Goal: Obtain resource: Obtain resource

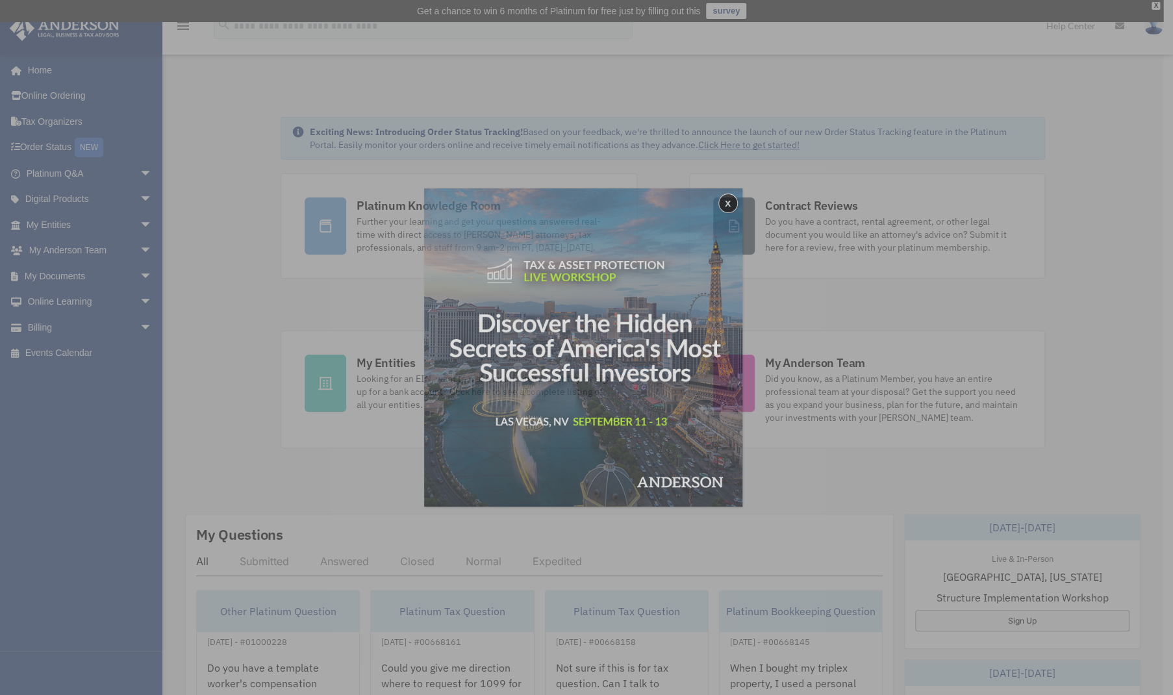
click at [130, 250] on div "x" at bounding box center [586, 347] width 1173 height 695
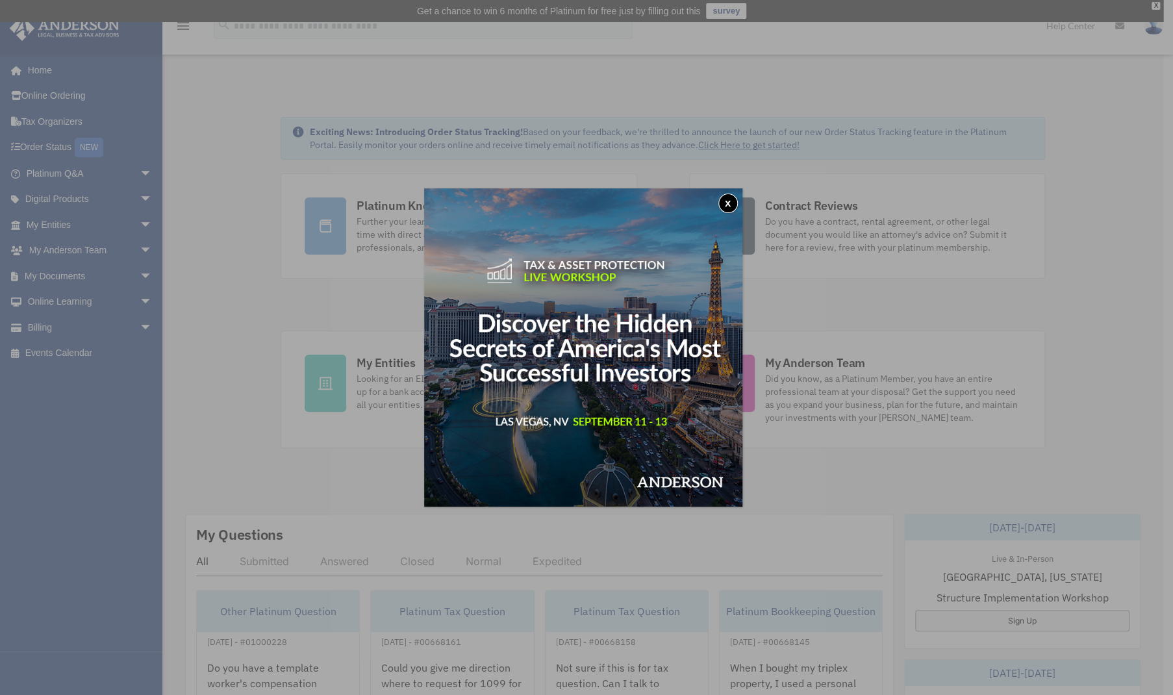
click at [732, 197] on button "x" at bounding box center [727, 202] width 19 height 19
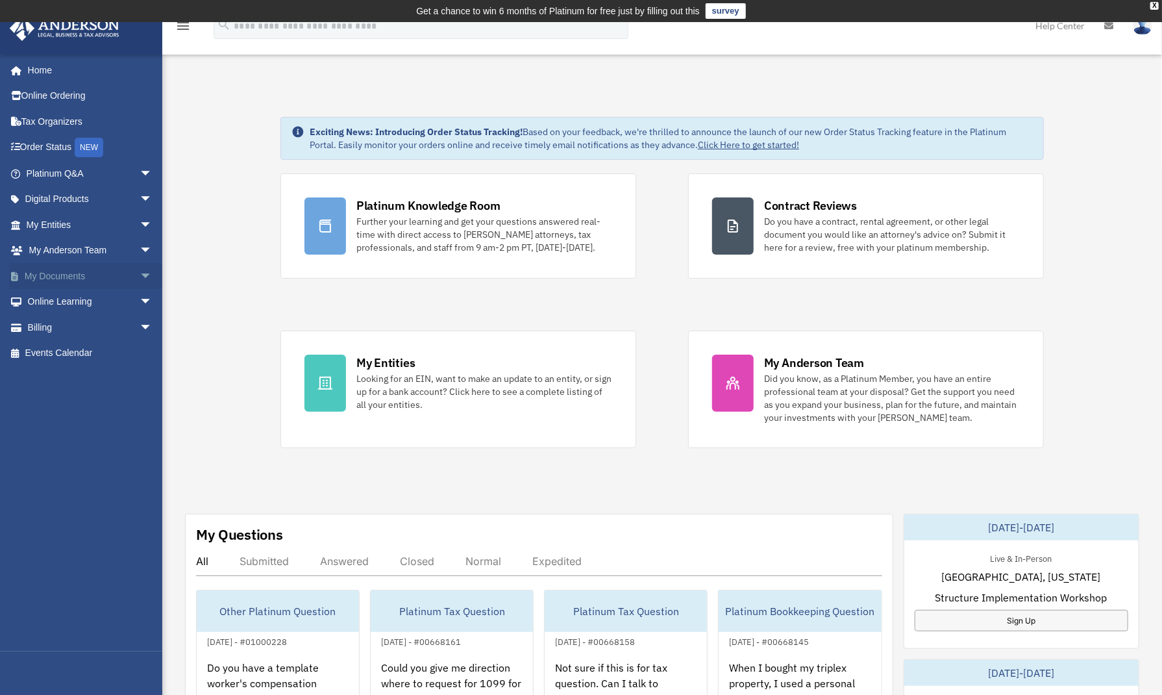
click at [101, 271] on link "My Documents arrow_drop_down" at bounding box center [90, 276] width 163 height 26
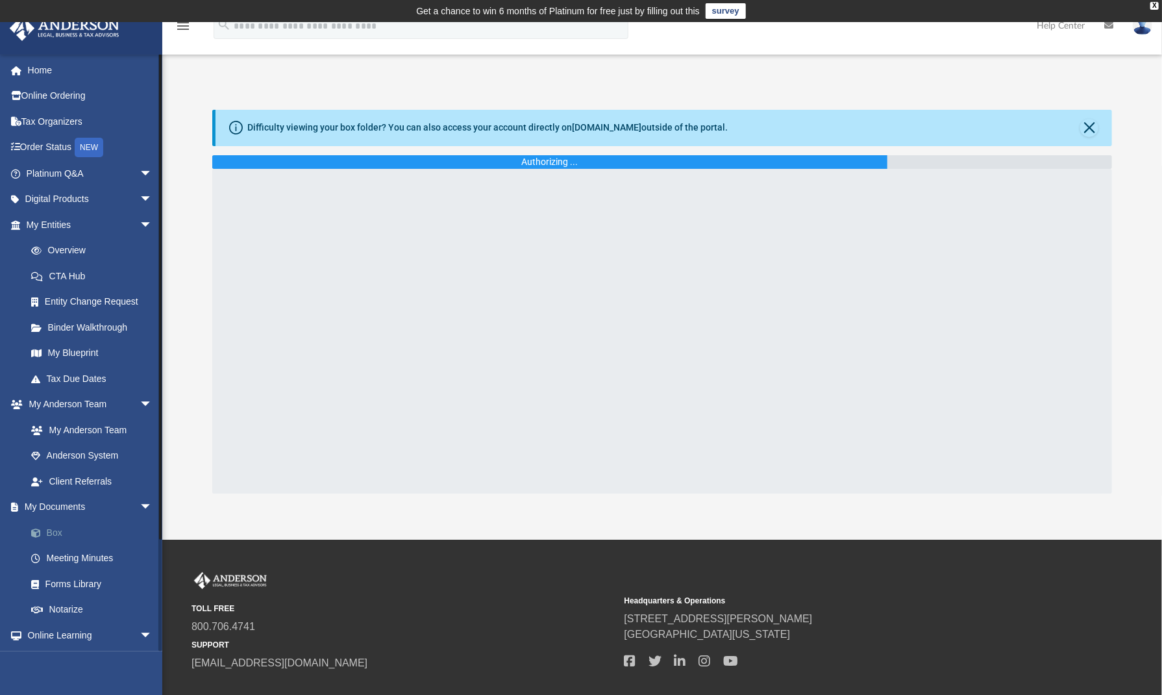
click at [73, 523] on link "Box" at bounding box center [95, 532] width 154 height 26
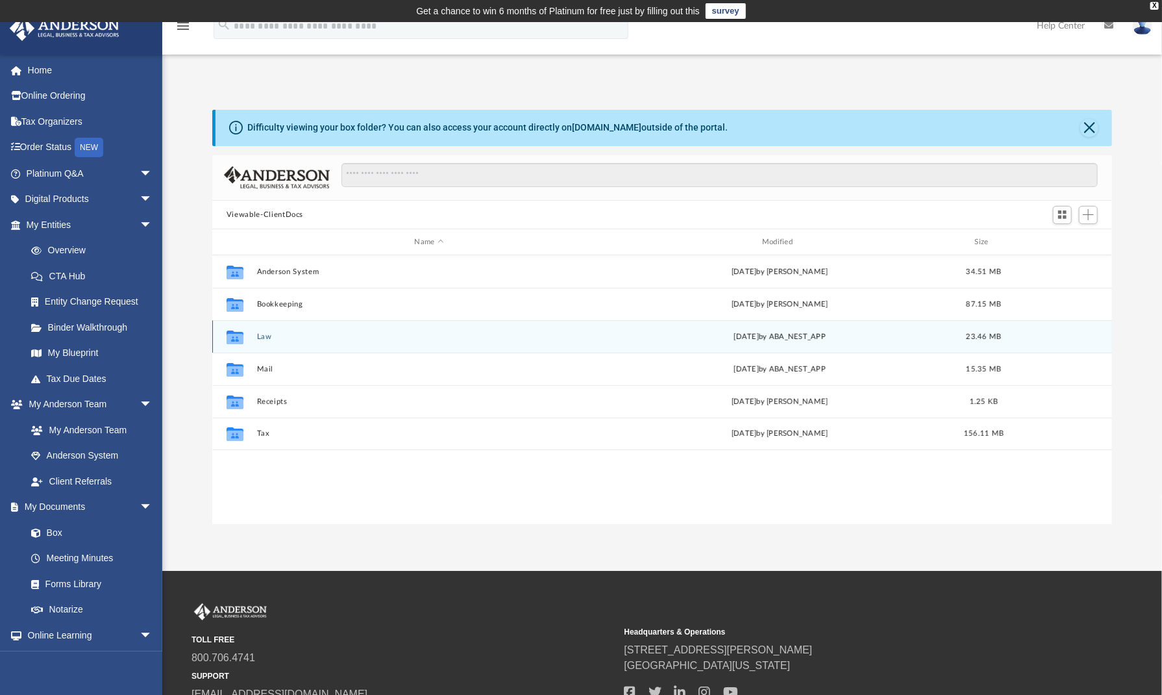
scroll to position [285, 890]
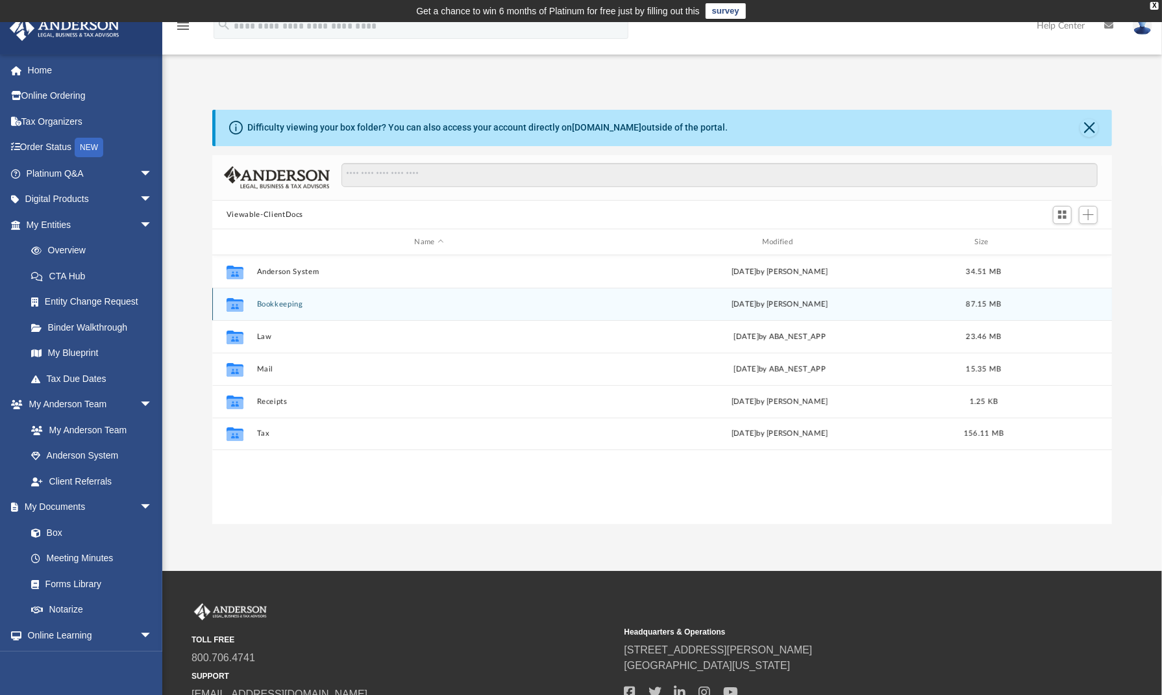
click at [277, 296] on div "Collaborated Folder Bookkeeping [DATE] by [PERSON_NAME] 87.15 MB" at bounding box center [662, 304] width 900 height 32
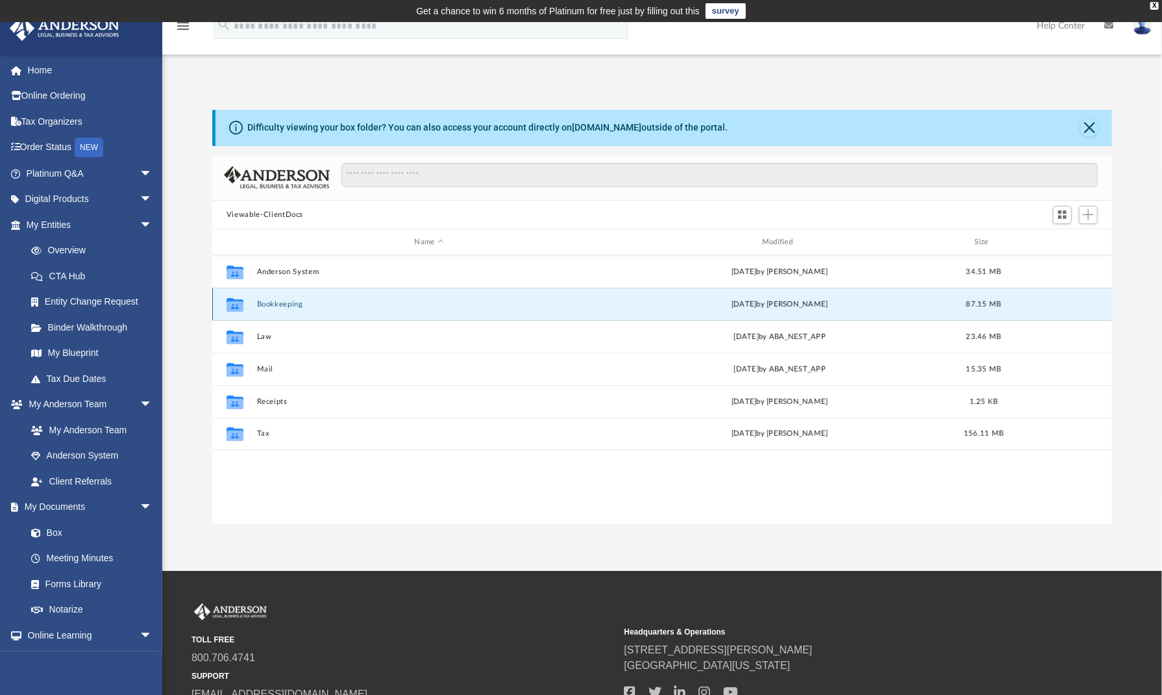
click at [277, 302] on button "Bookkeeping" at bounding box center [429, 304] width 345 height 8
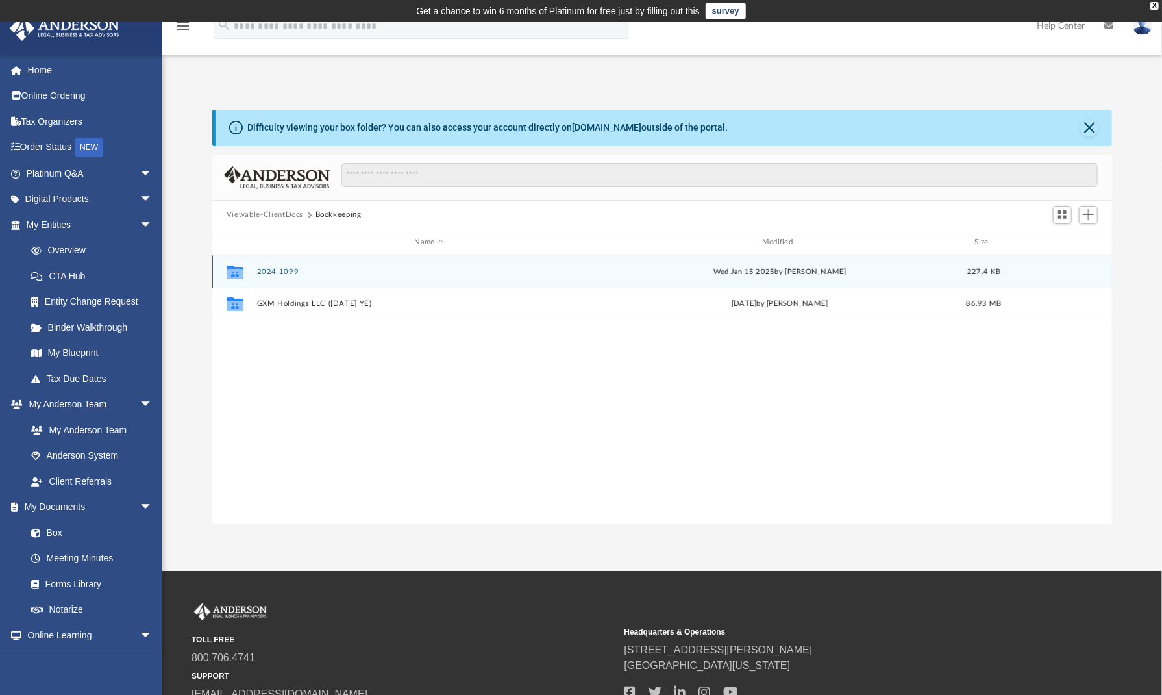
click at [277, 269] on button "2024 1099" at bounding box center [429, 272] width 345 height 8
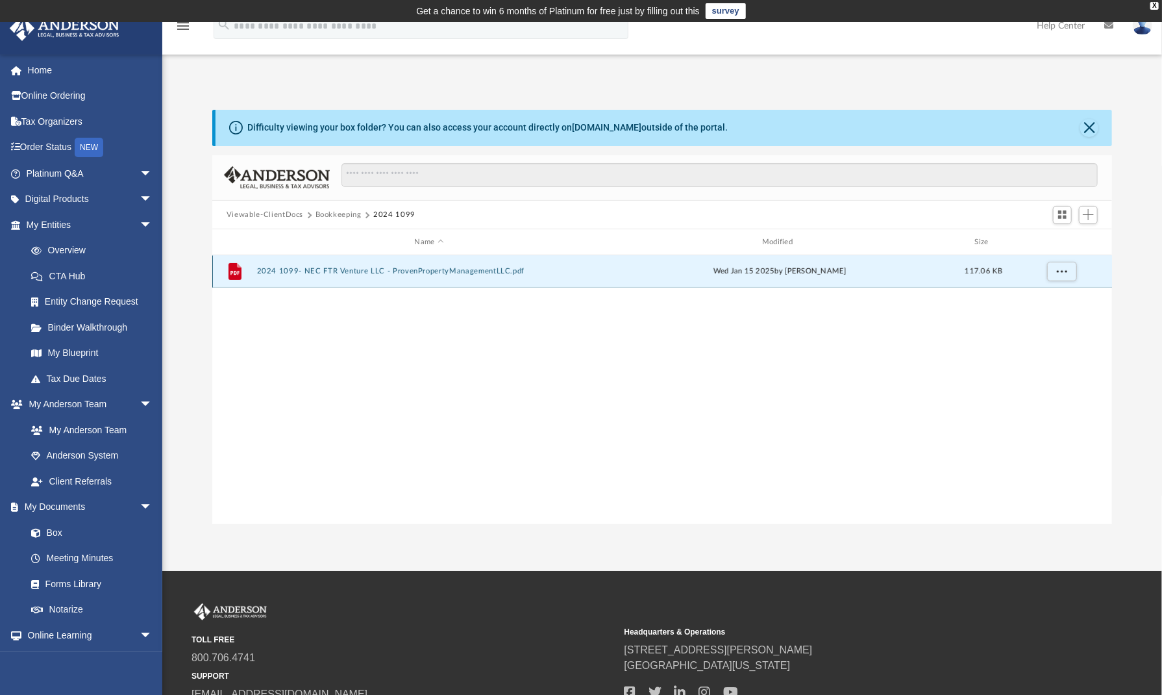
click at [364, 269] on button "2024 1099- NEC FTR Venture LLC - ProvenPropertyManagementLLC.pdf" at bounding box center [429, 272] width 345 height 8
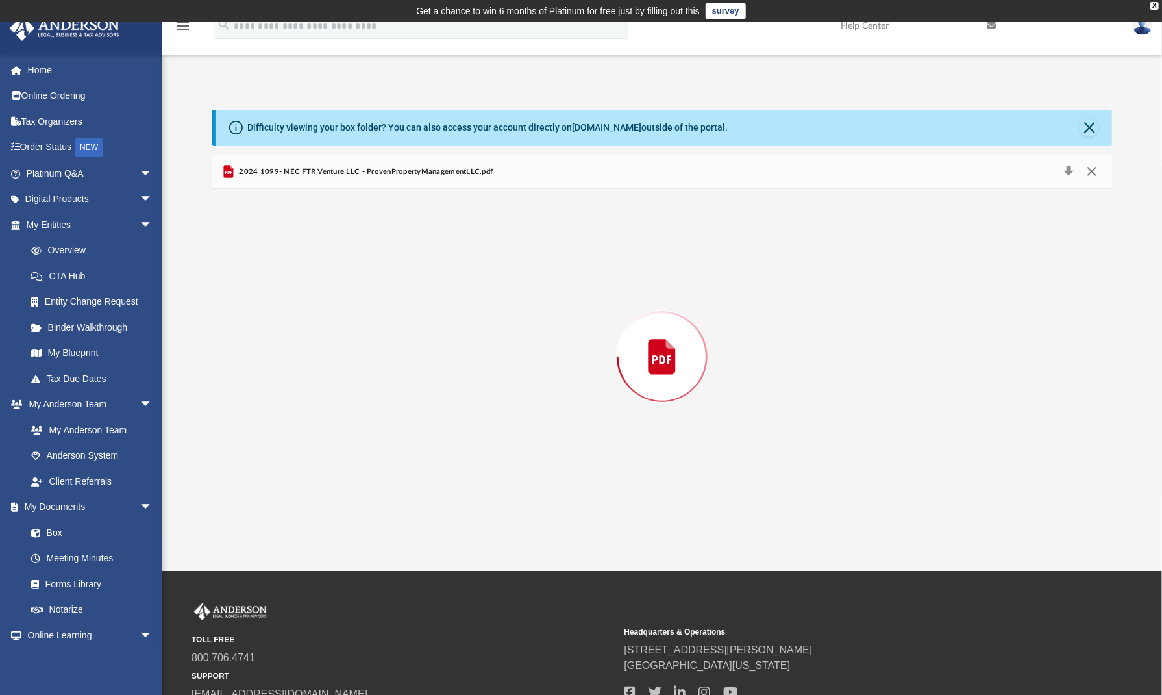
click at [1093, 171] on button "Close" at bounding box center [1091, 172] width 23 height 18
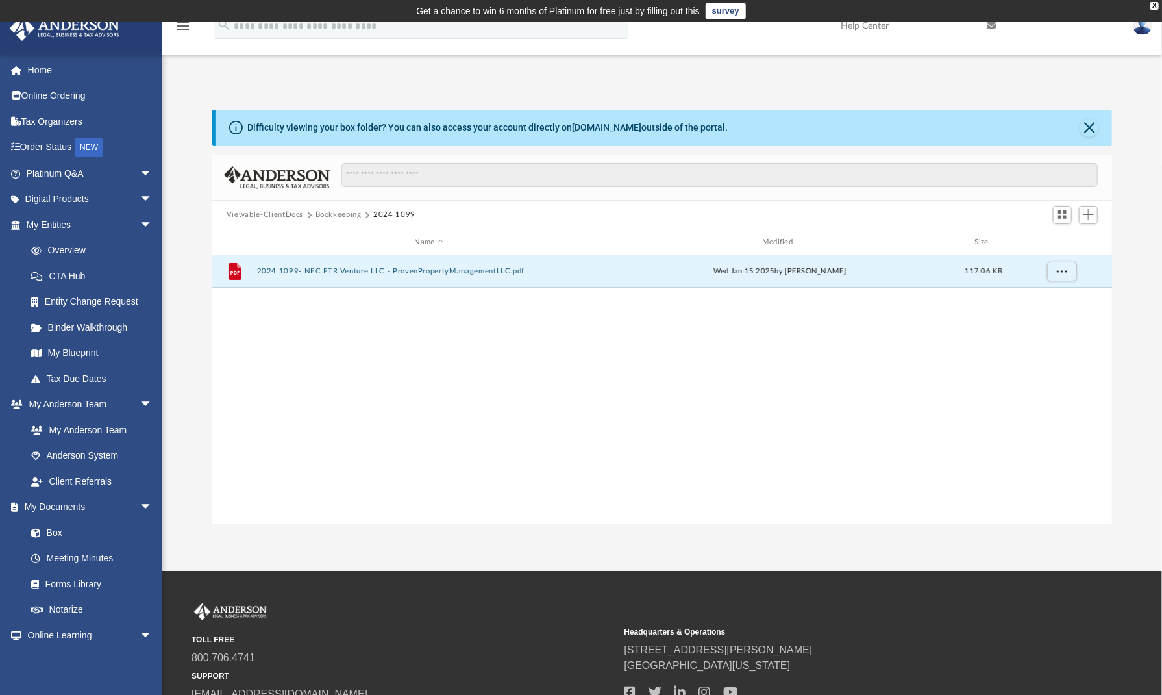
click at [338, 215] on button "Bookkeeping" at bounding box center [339, 215] width 46 height 12
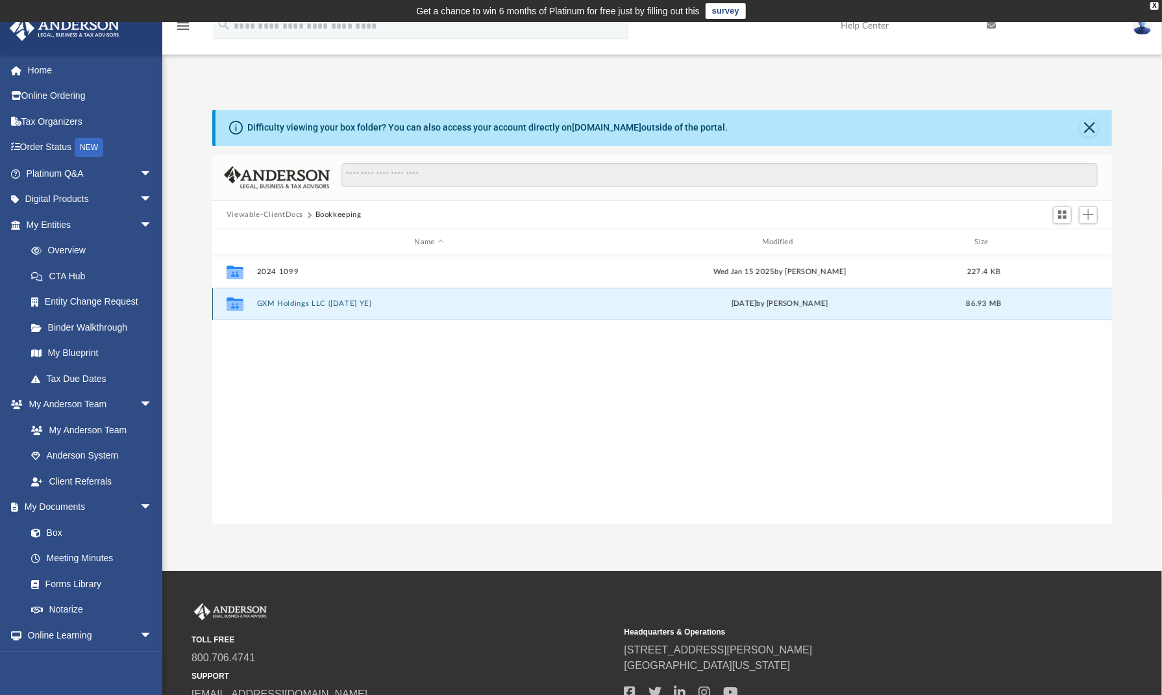
click at [323, 303] on button "GXM Holdings LLC ([DATE] YE)" at bounding box center [429, 304] width 345 height 8
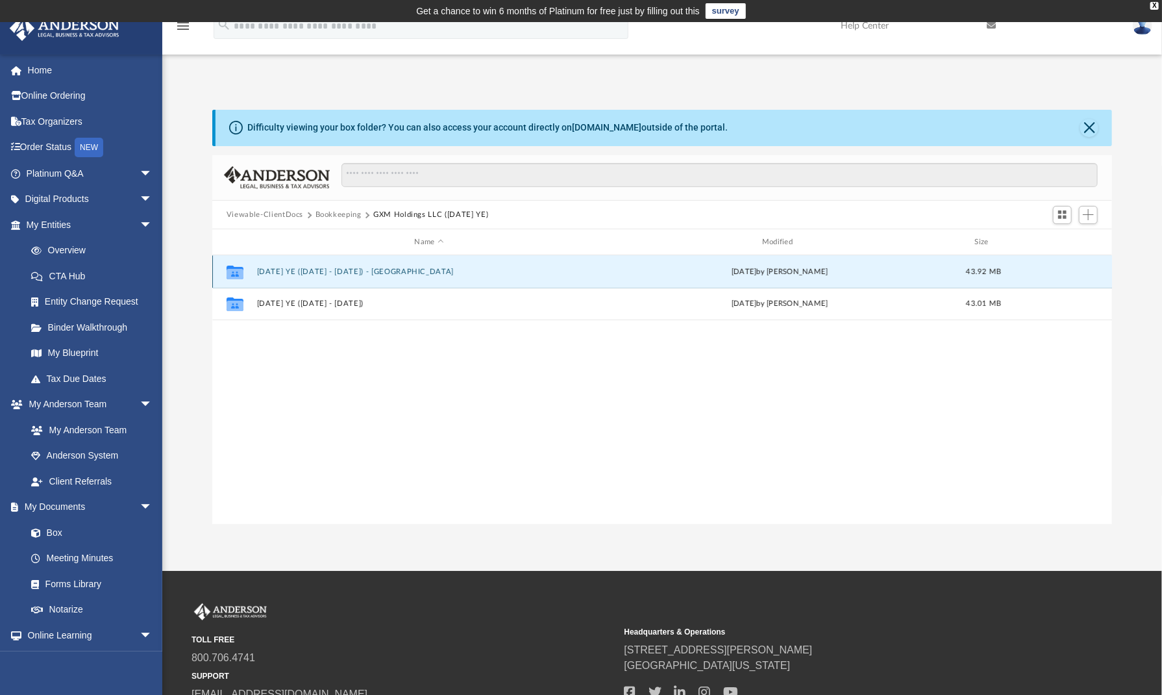
click at [319, 271] on button "[DATE] YE ([DATE] - [DATE]) - [GEOGRAPHIC_DATA]" at bounding box center [429, 272] width 345 height 8
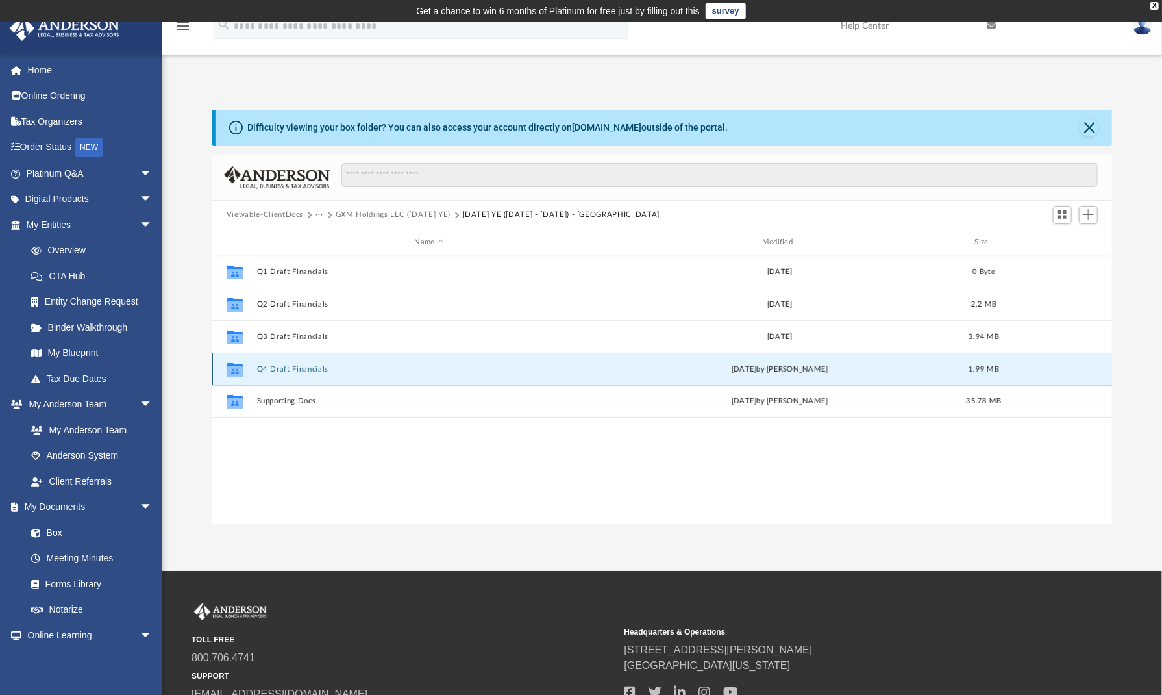
click at [292, 368] on button "Q4 Draft Financials" at bounding box center [429, 369] width 345 height 8
click at [308, 369] on button "Q4 Draft Financials" at bounding box center [429, 369] width 345 height 8
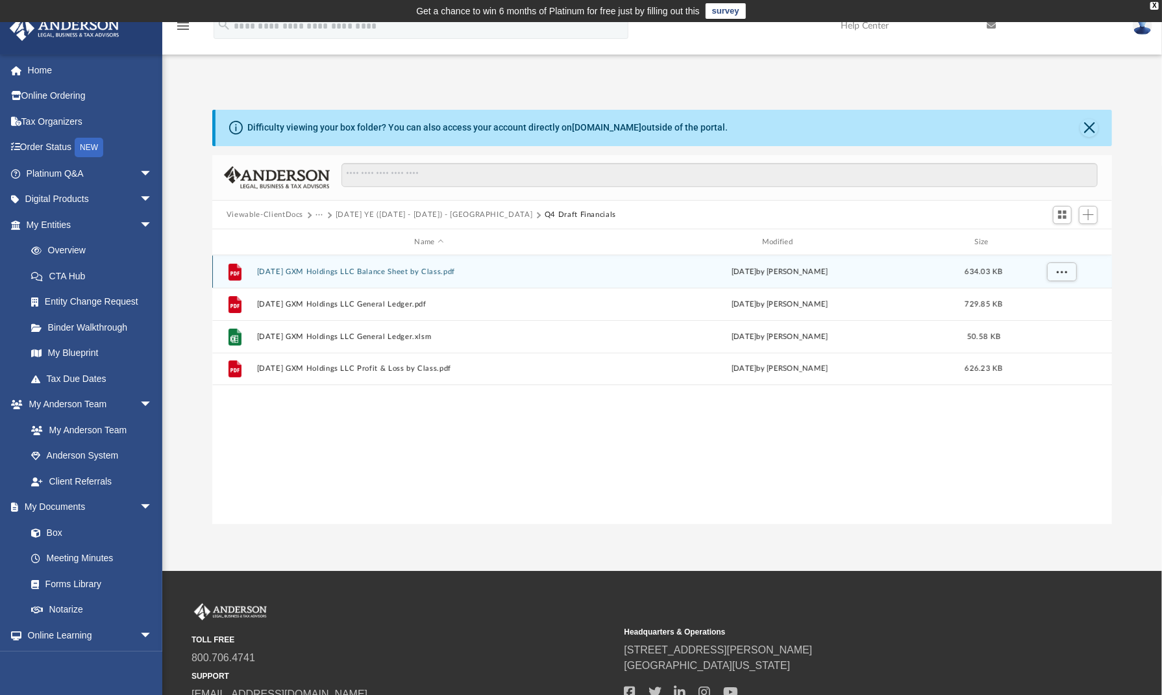
click at [335, 268] on button "[DATE] GXM Holdings LLC Balance Sheet by Class.pdf" at bounding box center [429, 272] width 345 height 8
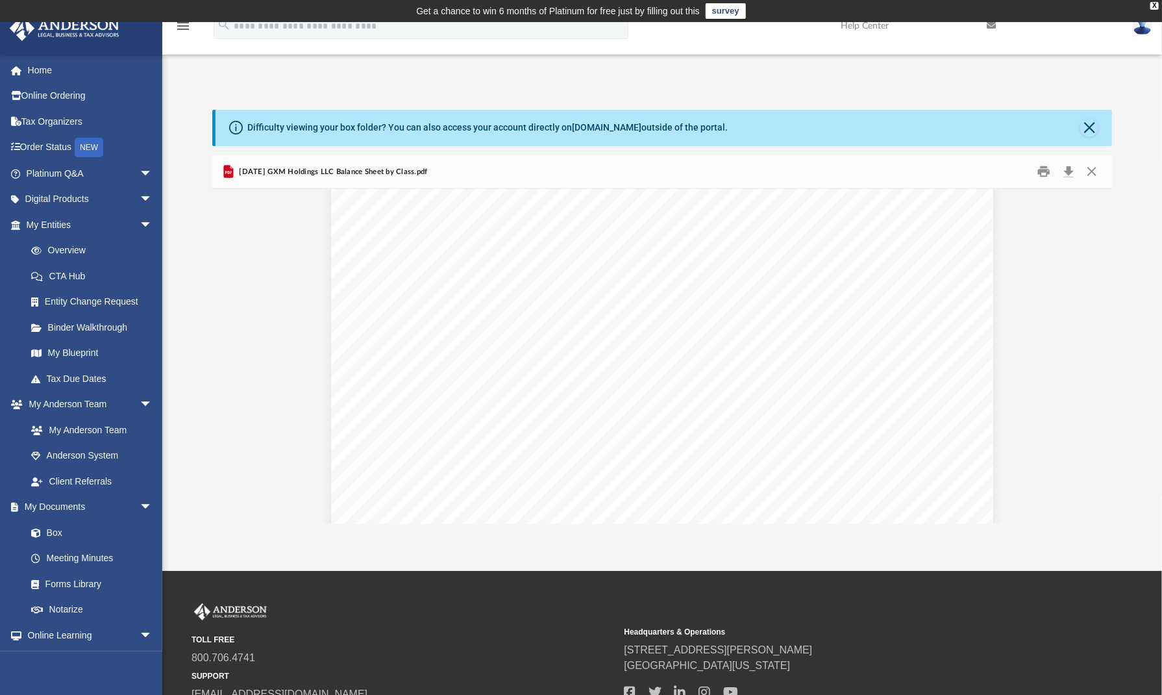
scroll to position [541, 0]
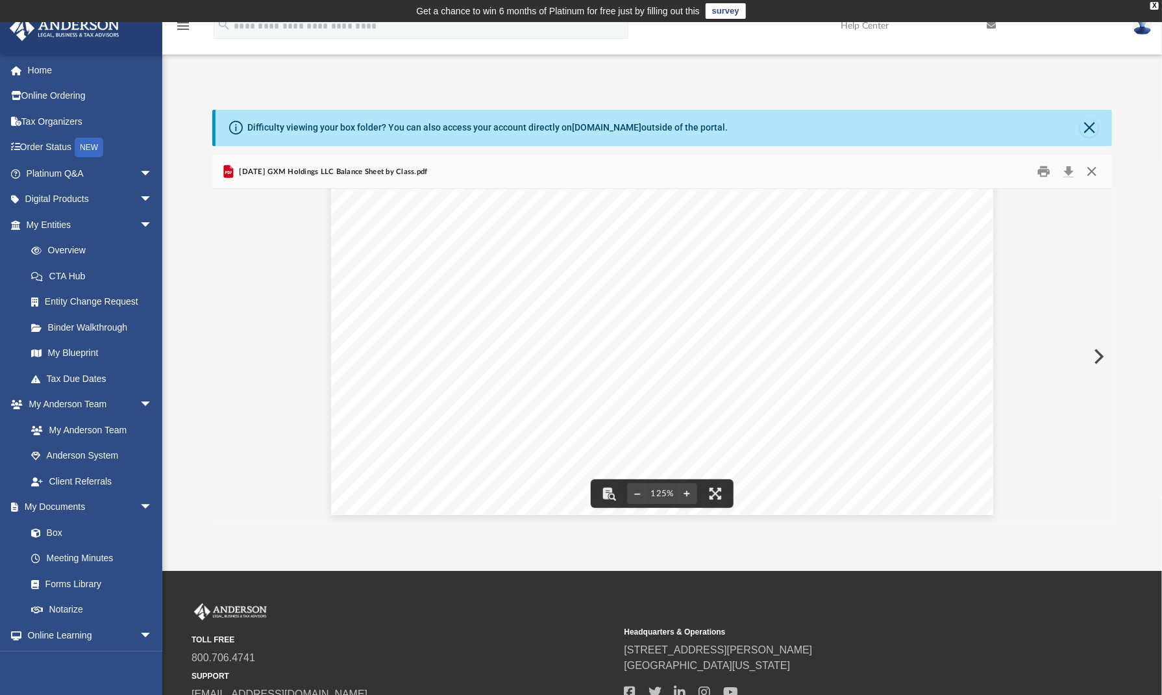
click at [1090, 169] on button "Close" at bounding box center [1091, 172] width 23 height 20
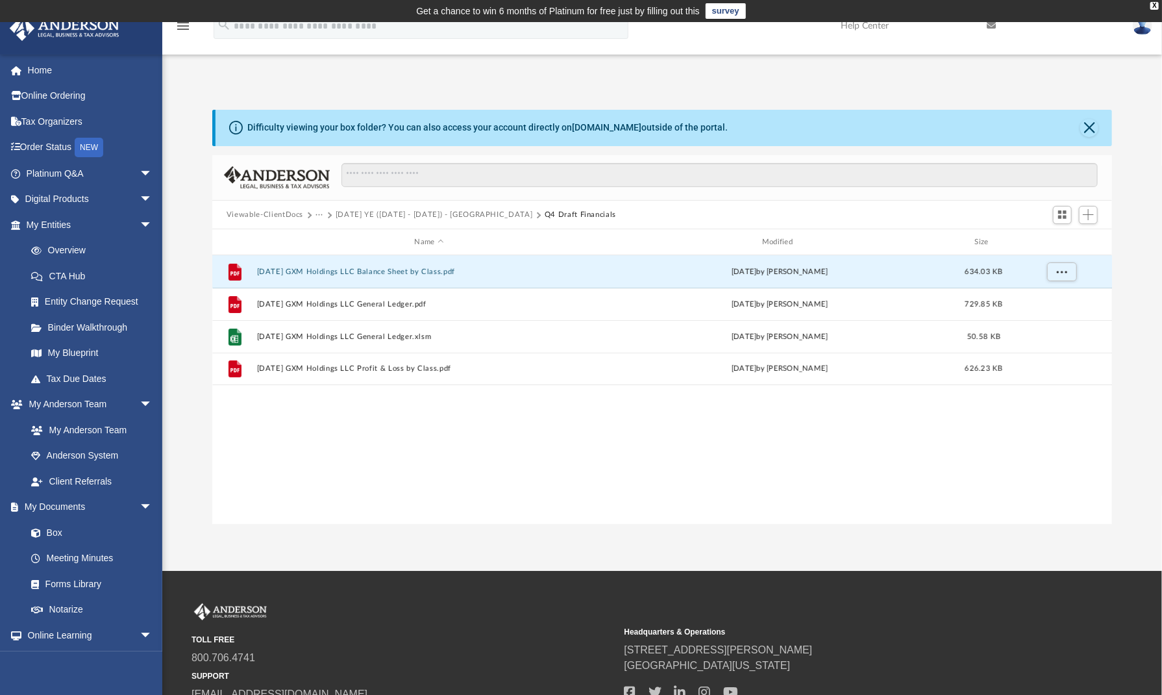
click at [475, 211] on button "[DATE] YE ([DATE] - [DATE]) - [GEOGRAPHIC_DATA]" at bounding box center [434, 215] width 197 height 12
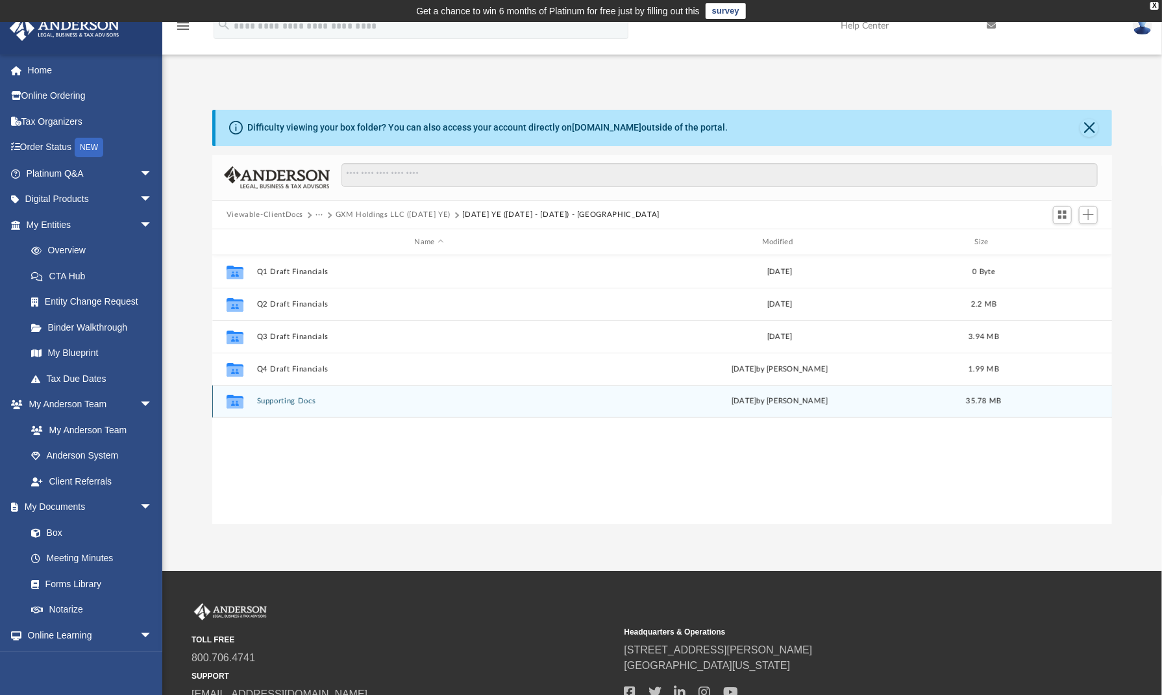
click at [285, 394] on div "Collaborated Folder Supporting Docs [DATE] by [PERSON_NAME] 35.78 MB" at bounding box center [662, 401] width 900 height 32
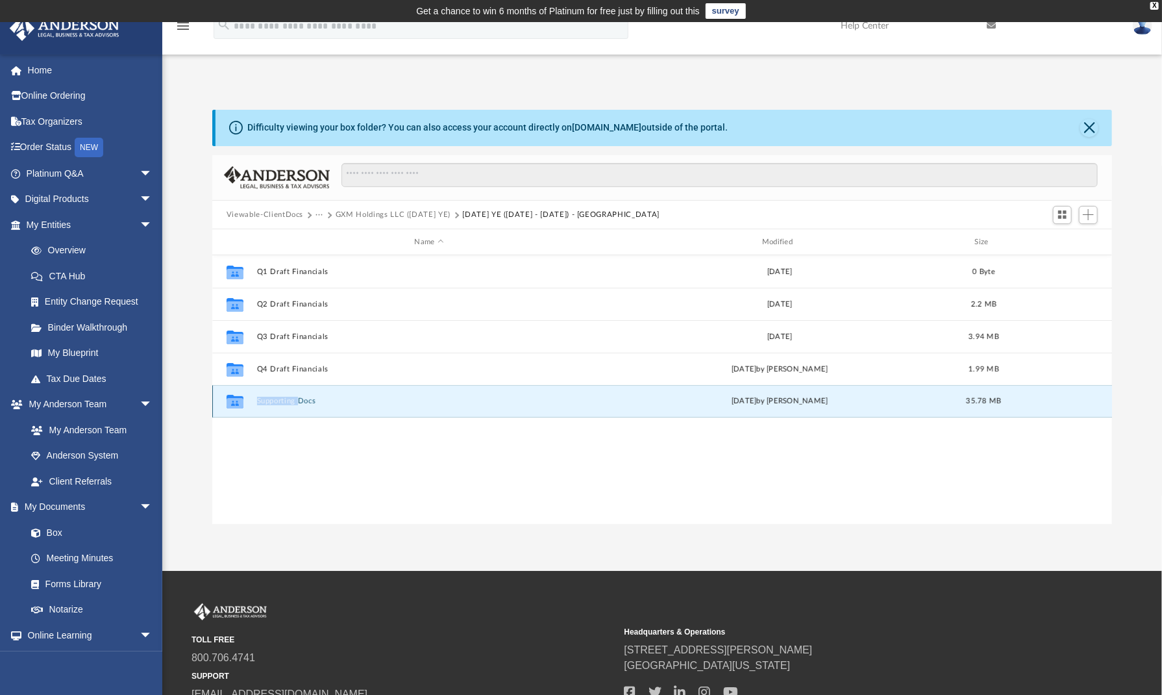
click at [285, 394] on div "Collaborated Folder Supporting Docs [DATE] by [PERSON_NAME] 35.78 MB" at bounding box center [662, 401] width 900 height 32
click at [285, 400] on button "Supporting Docs" at bounding box center [429, 401] width 345 height 8
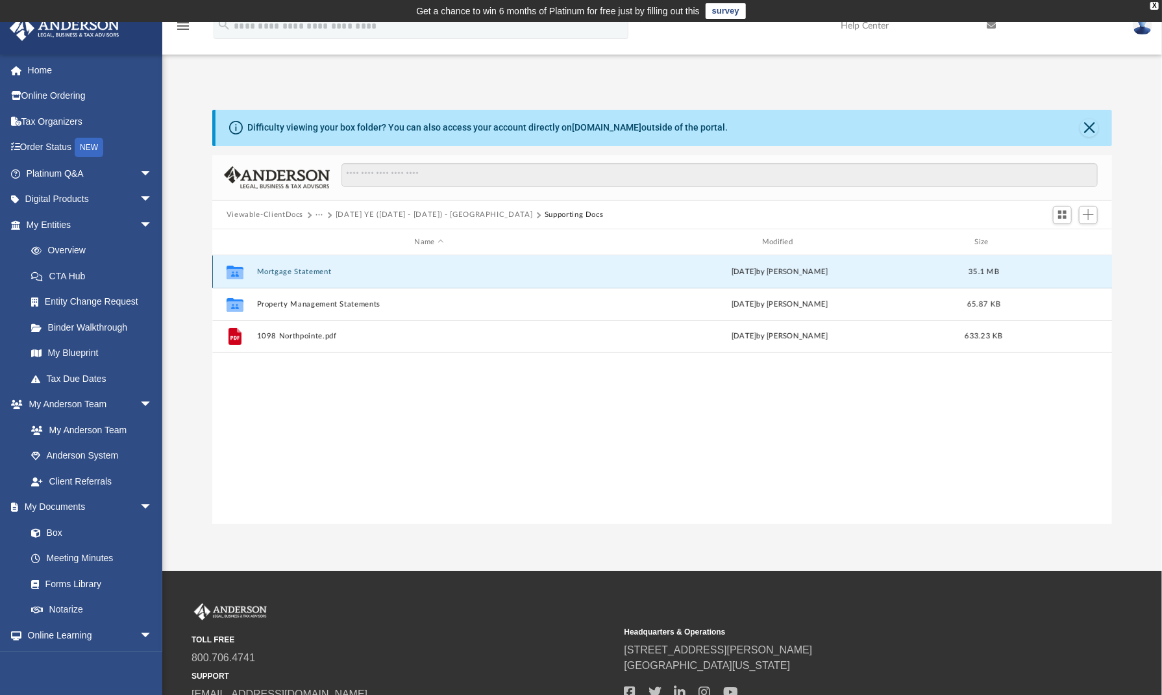
click at [299, 271] on button "Mortgage Statement" at bounding box center [429, 272] width 345 height 8
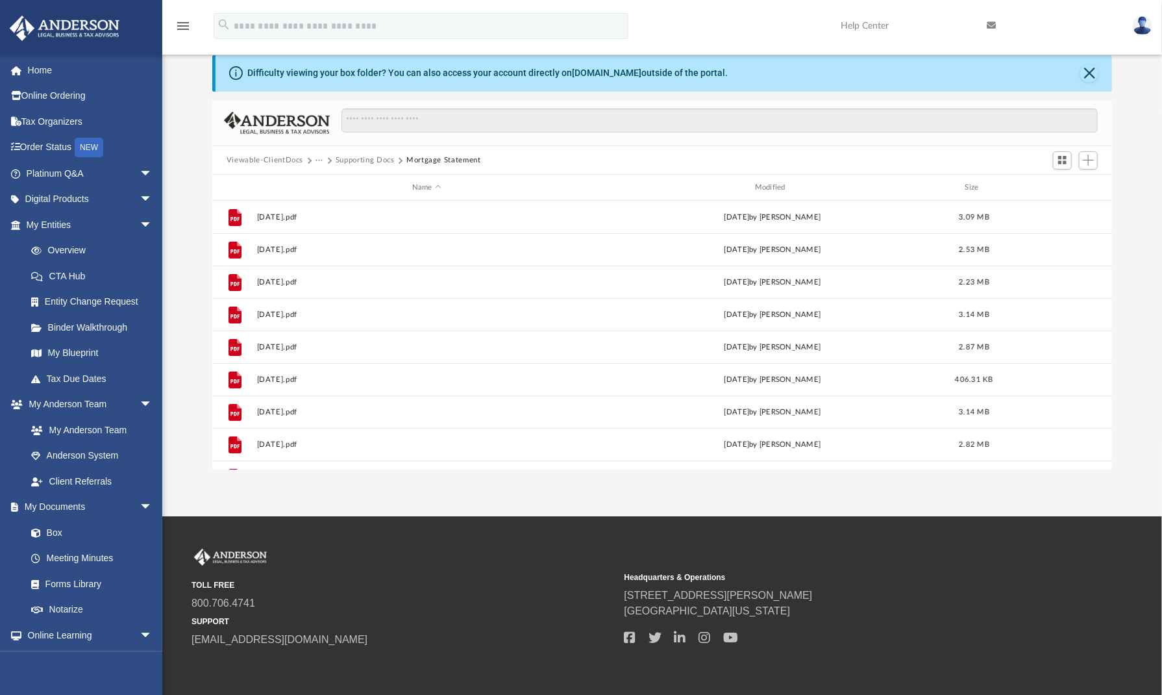
scroll to position [0, 0]
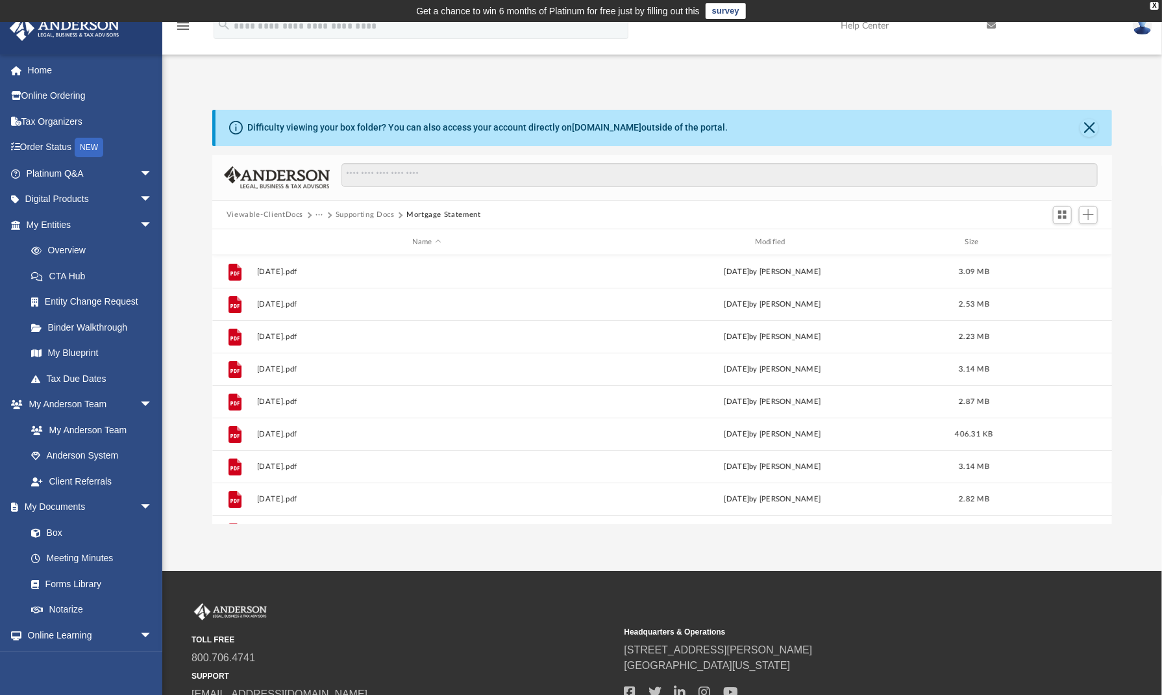
click at [368, 216] on button "Supporting Docs" at bounding box center [365, 215] width 59 height 12
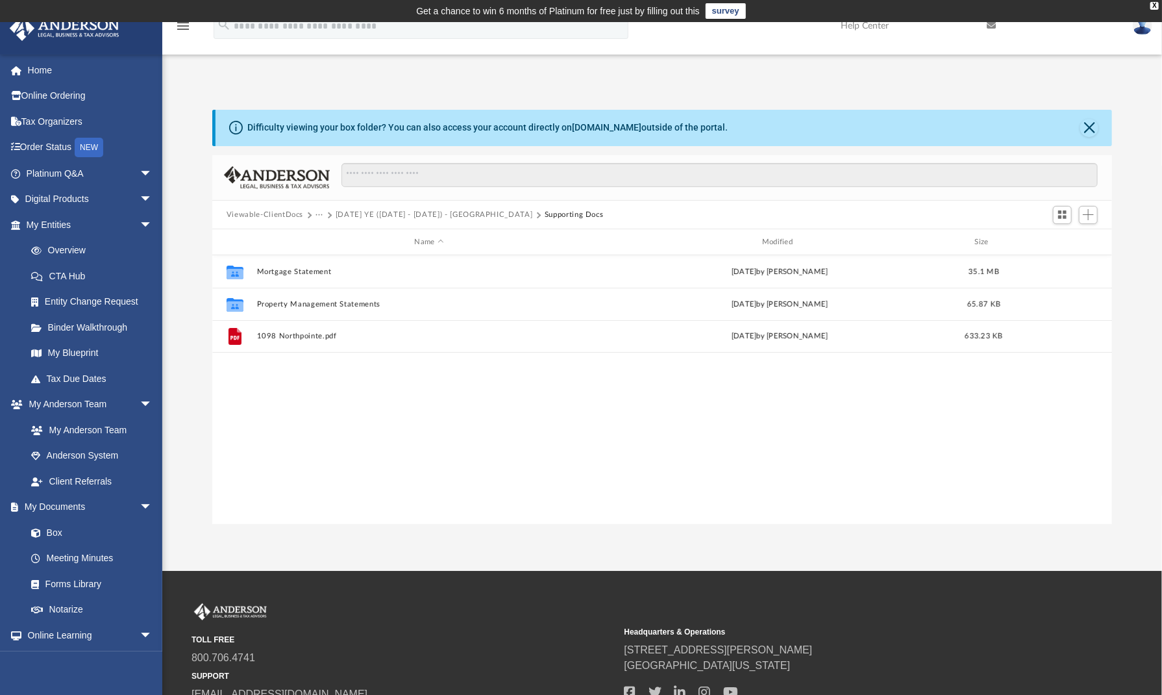
click at [416, 212] on button "[DATE] YE ([DATE] - [DATE]) - [GEOGRAPHIC_DATA]" at bounding box center [434, 215] width 197 height 12
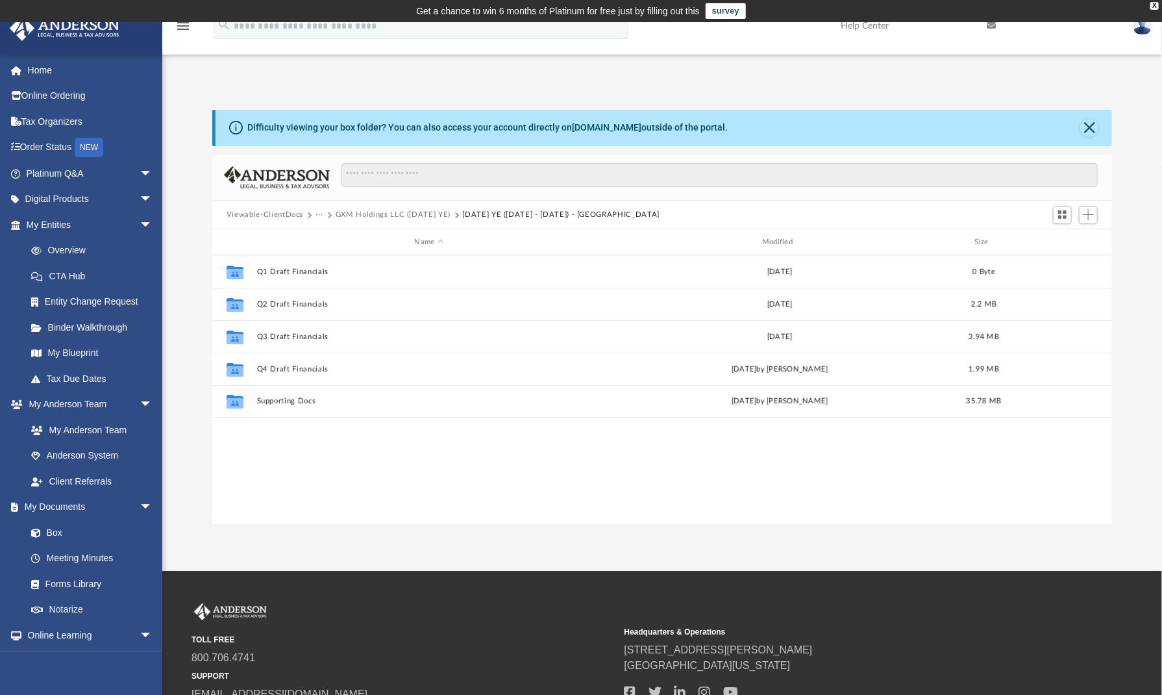
click at [427, 210] on button "GXM Holdings LLC ([DATE] YE)" at bounding box center [393, 215] width 115 height 12
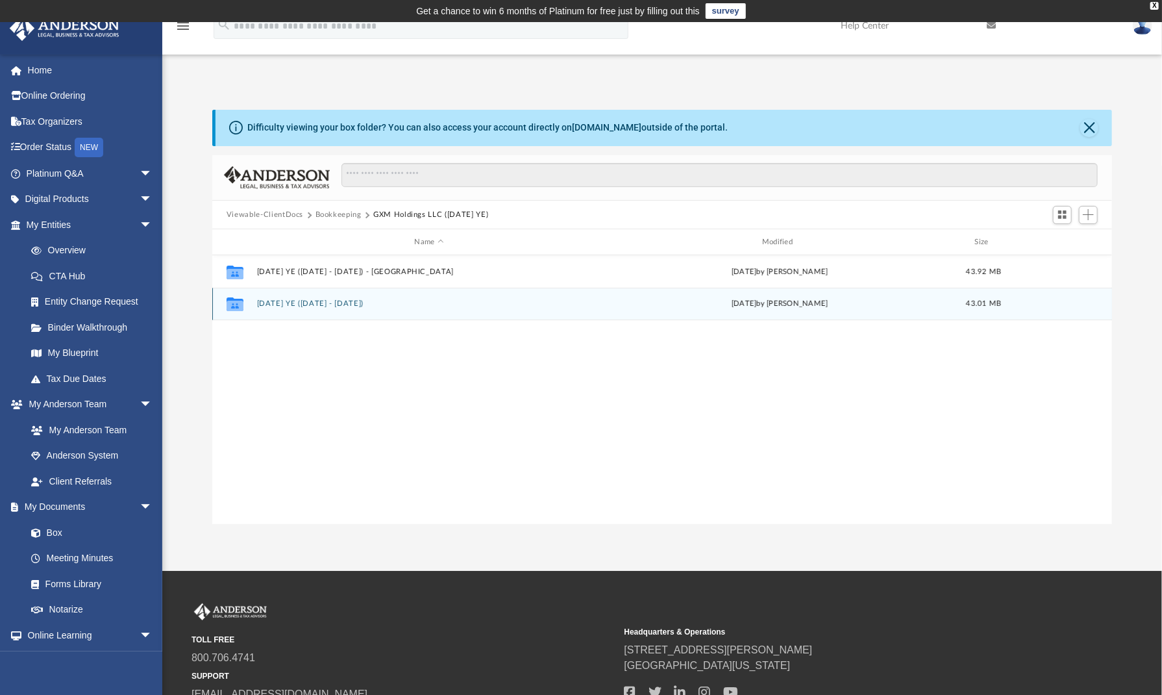
click at [320, 300] on button "[DATE] YE ([DATE] - [DATE])" at bounding box center [429, 304] width 345 height 8
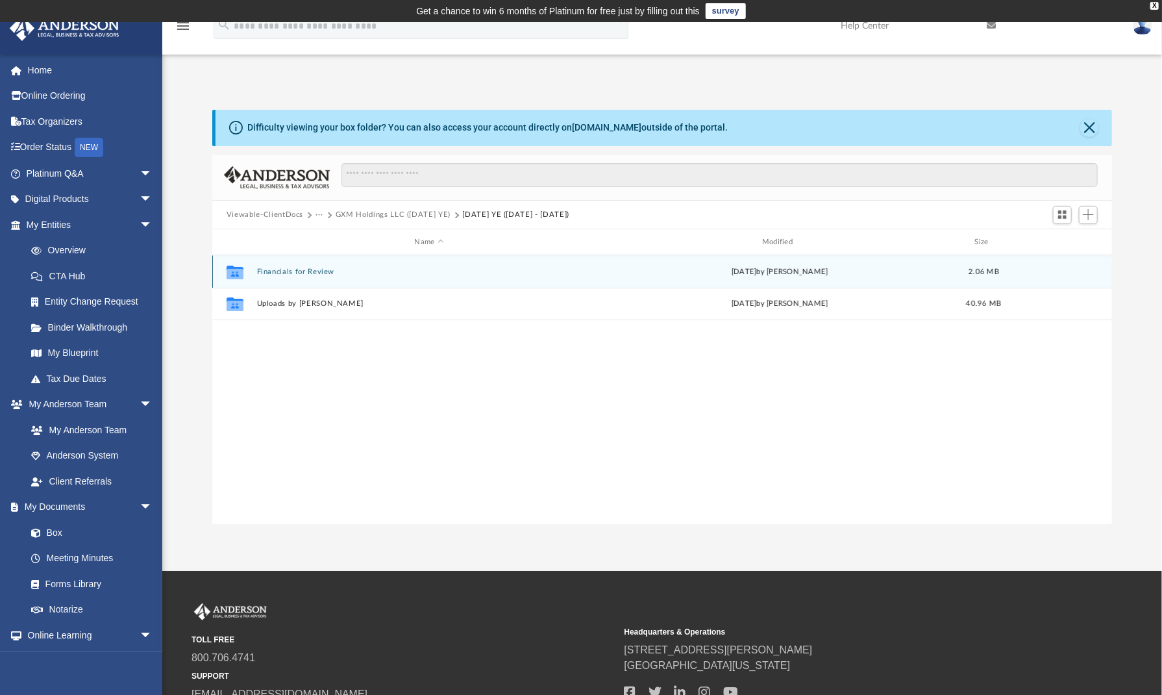
click at [303, 266] on div "Collaborated Folder Financials for Review [DATE] by [PERSON_NAME] 2.06 MB" at bounding box center [662, 271] width 900 height 32
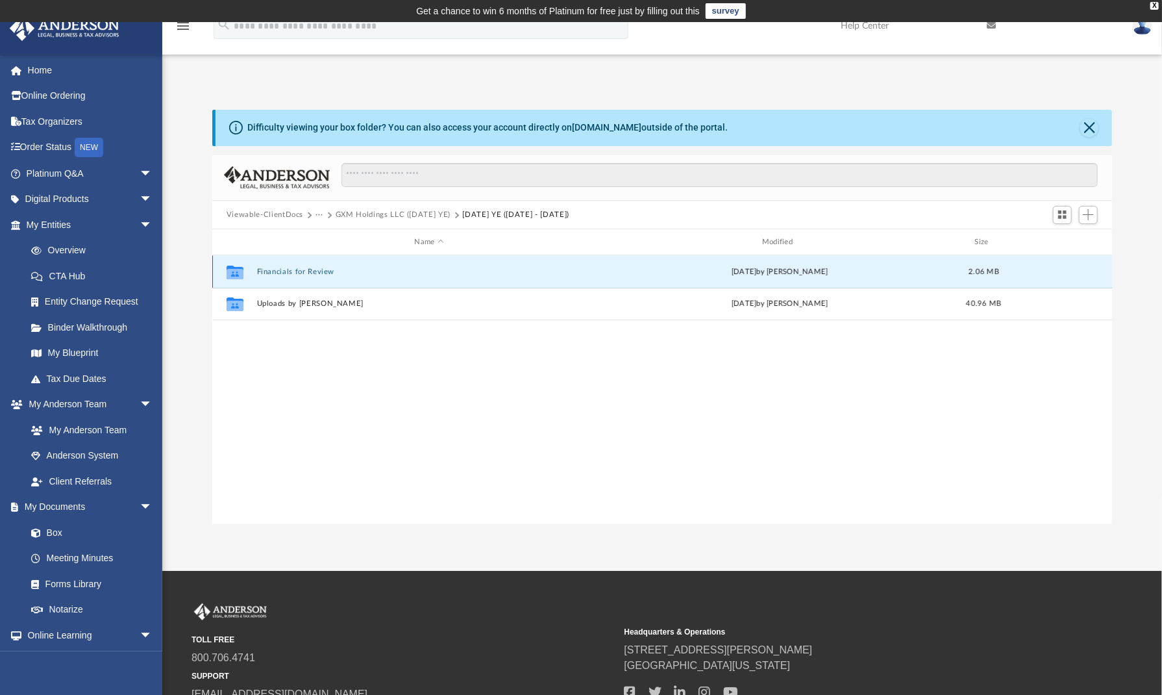
click at [307, 269] on button "Financials for Review" at bounding box center [429, 272] width 345 height 8
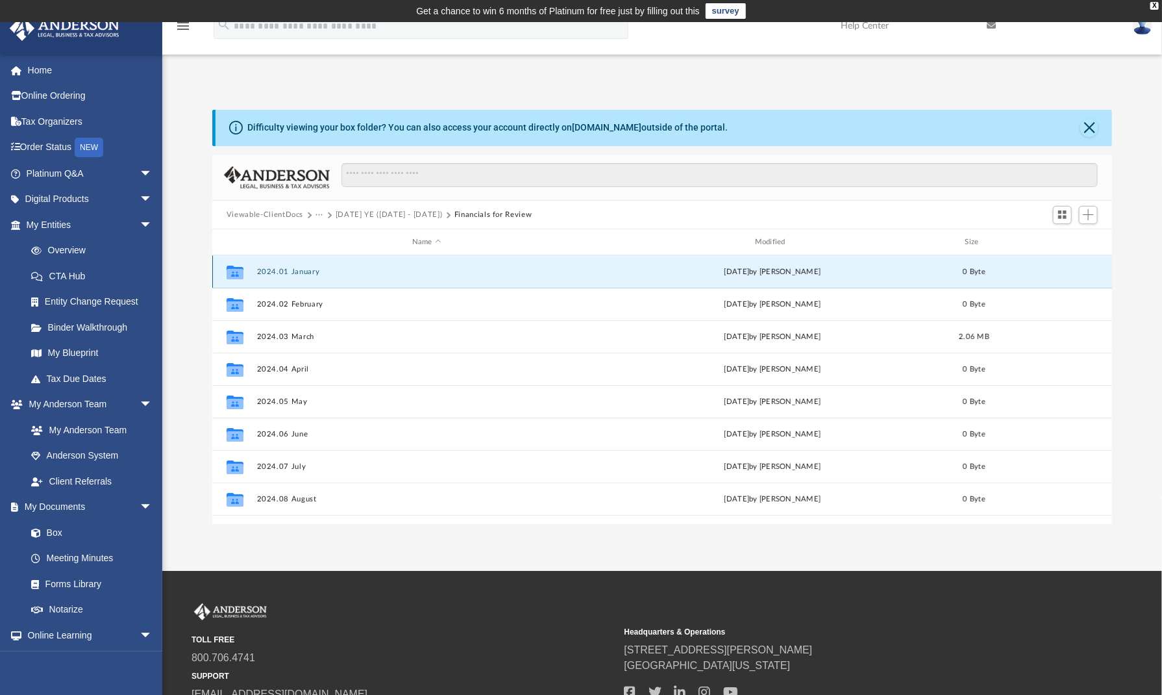
click at [307, 269] on button "2024.01 January" at bounding box center [427, 272] width 340 height 8
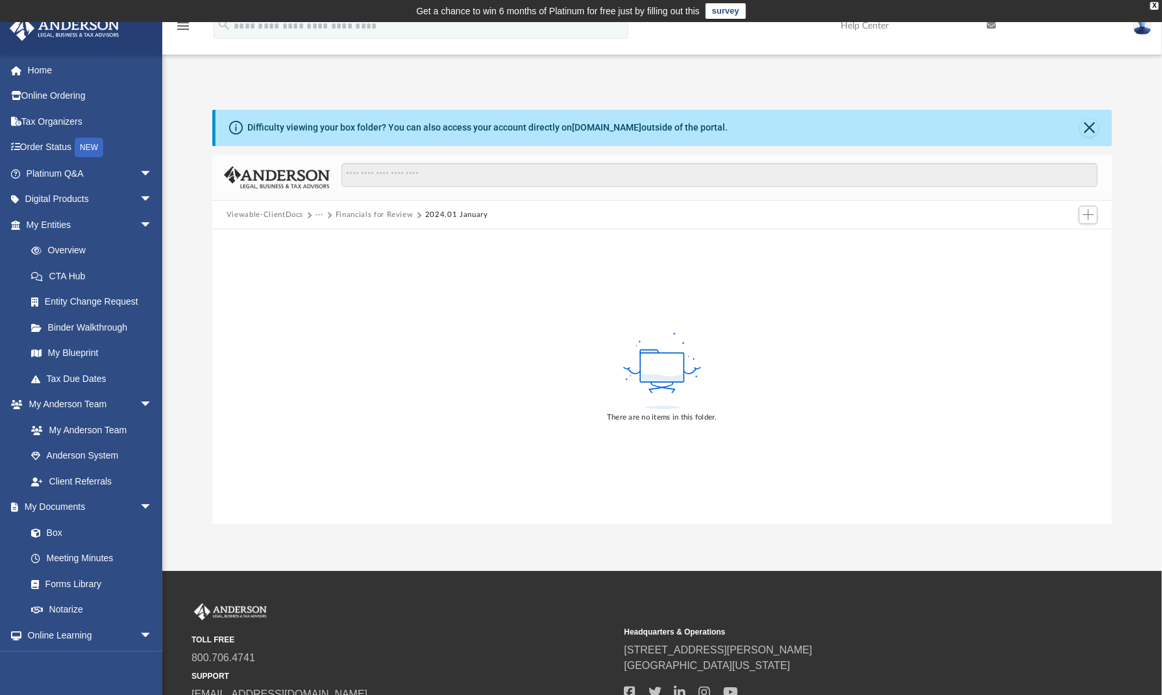
click at [363, 216] on button "Financials for Review" at bounding box center [375, 215] width 78 height 12
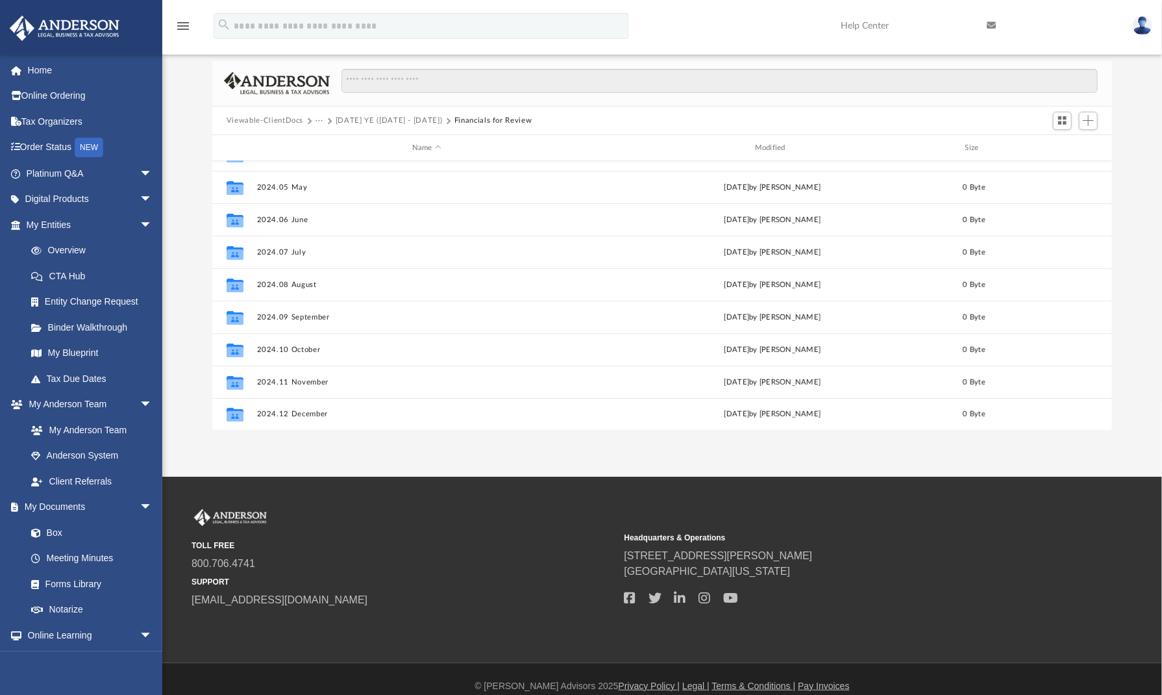
scroll to position [108, 0]
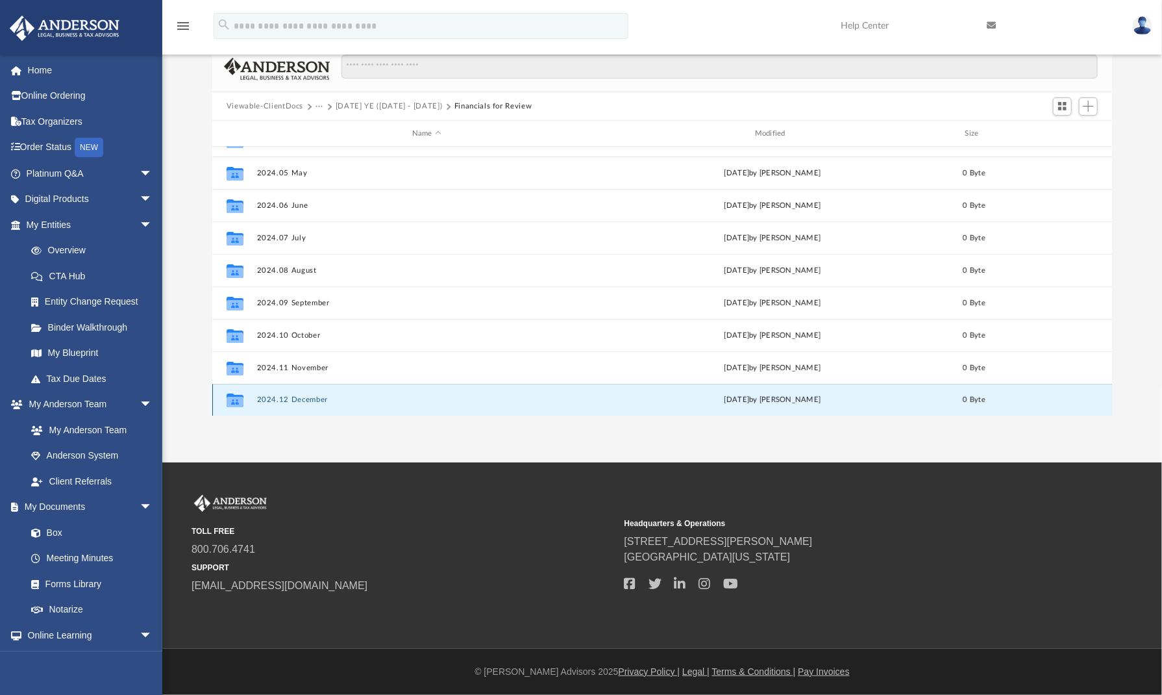
click at [309, 399] on button "2024.12 December" at bounding box center [427, 400] width 340 height 8
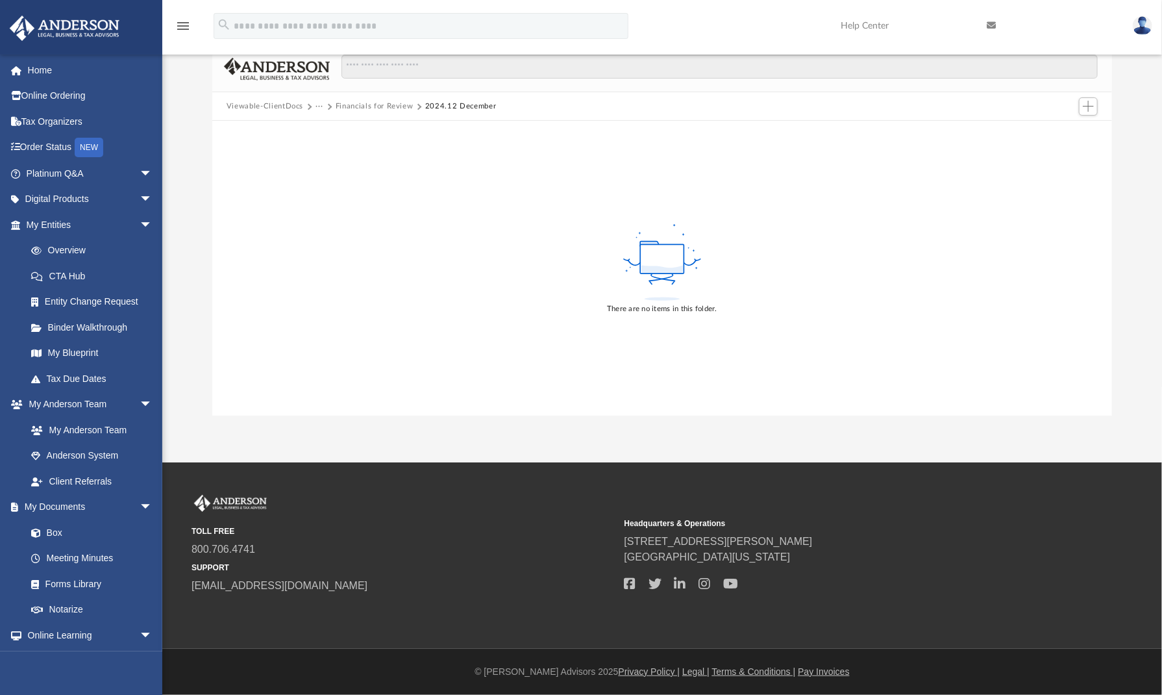
click at [376, 106] on button "Financials for Review" at bounding box center [375, 107] width 78 height 12
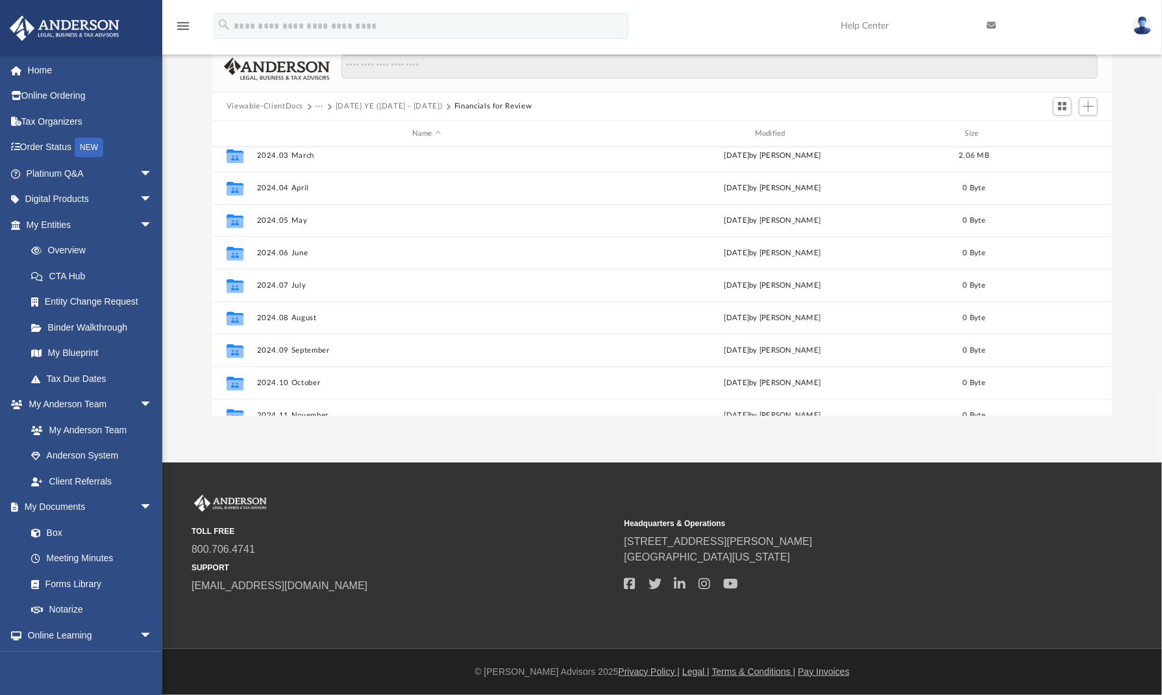
scroll to position [120, 0]
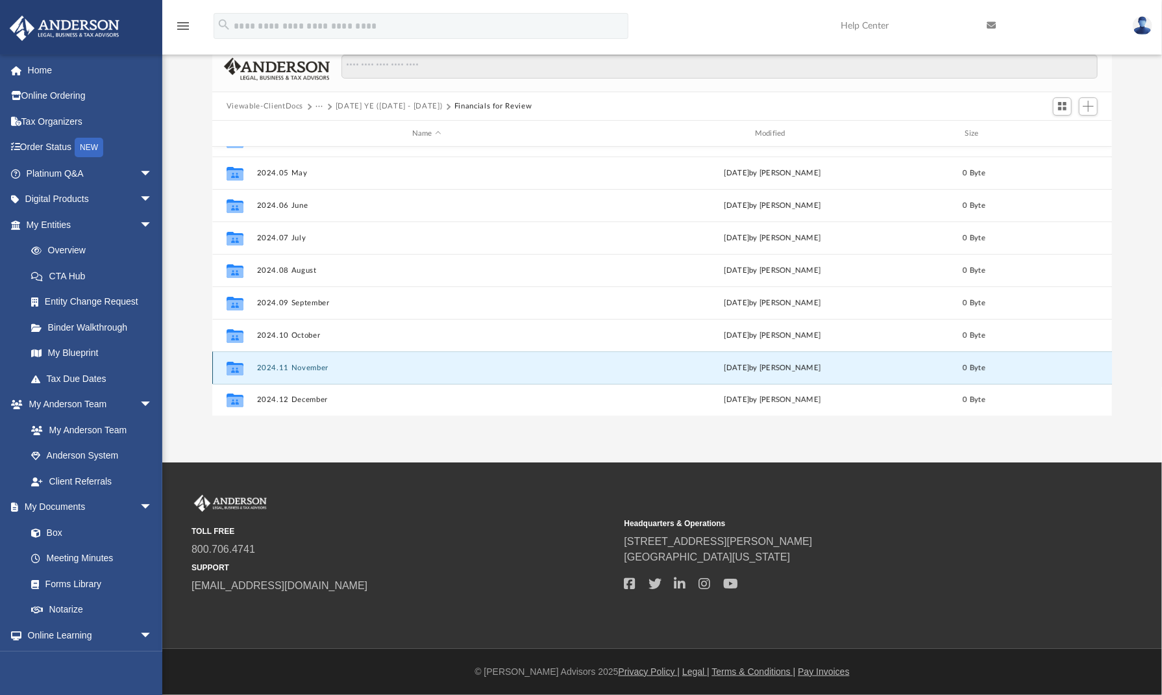
click at [306, 364] on button "2024.11 November" at bounding box center [427, 368] width 340 height 8
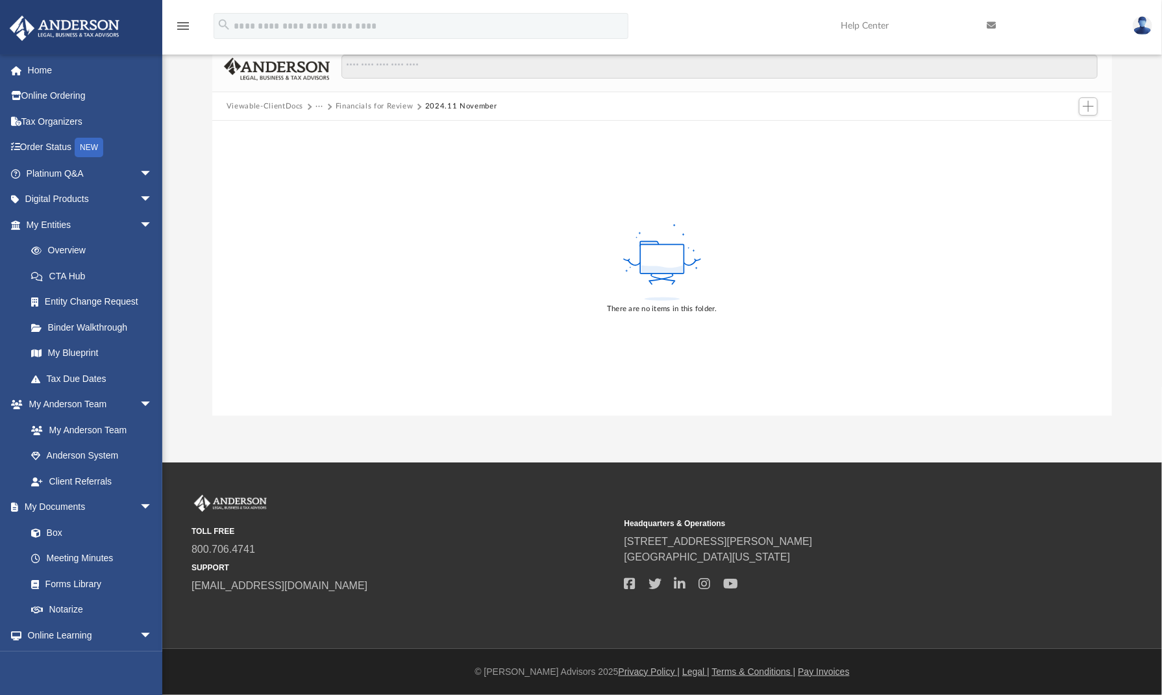
click at [373, 102] on button "Financials for Review" at bounding box center [375, 107] width 78 height 12
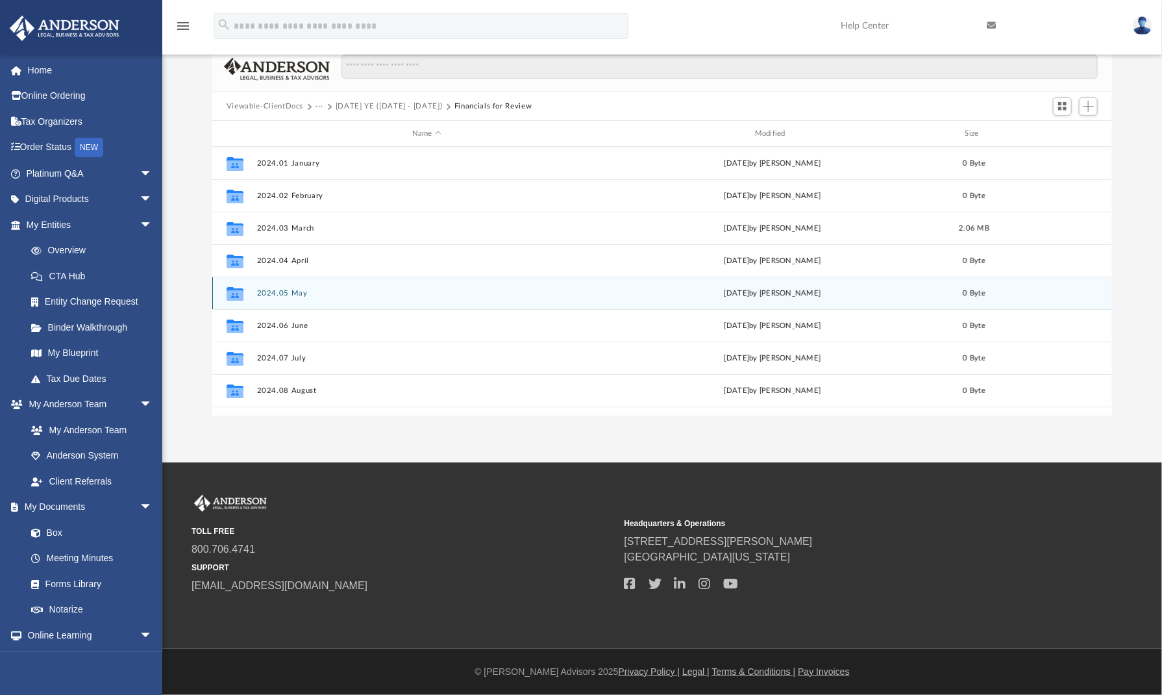
scroll to position [285, 890]
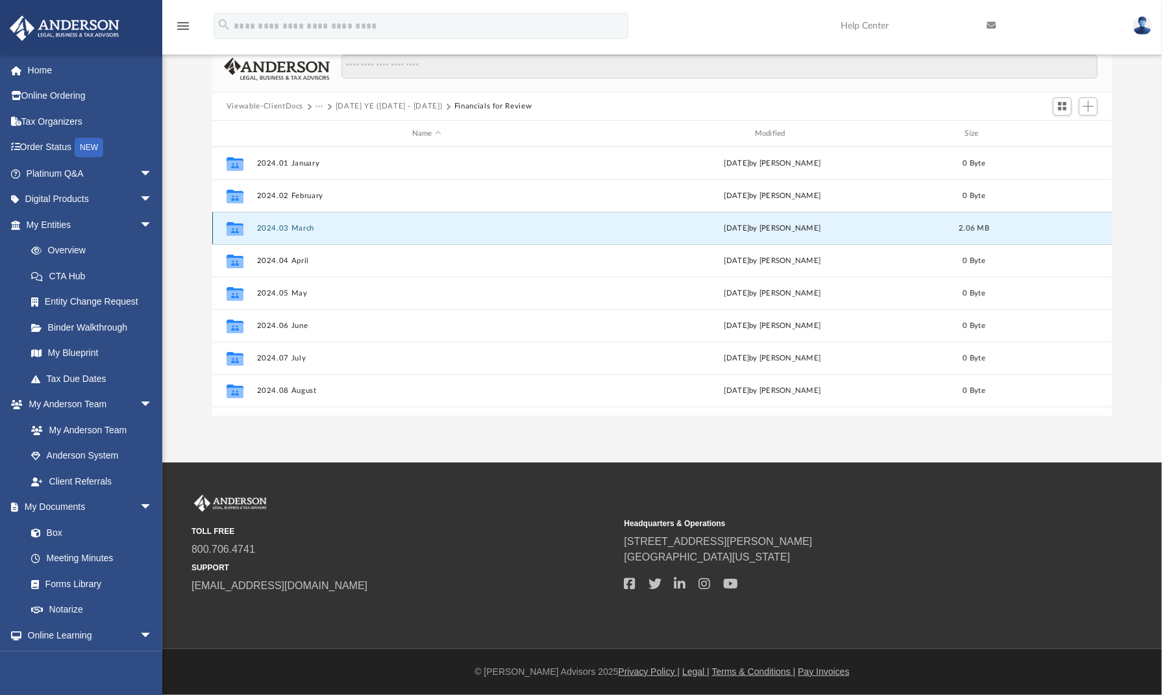
click at [296, 231] on button "2024.03 March" at bounding box center [427, 228] width 340 height 8
click at [293, 227] on button "2024.03 March" at bounding box center [427, 228] width 340 height 8
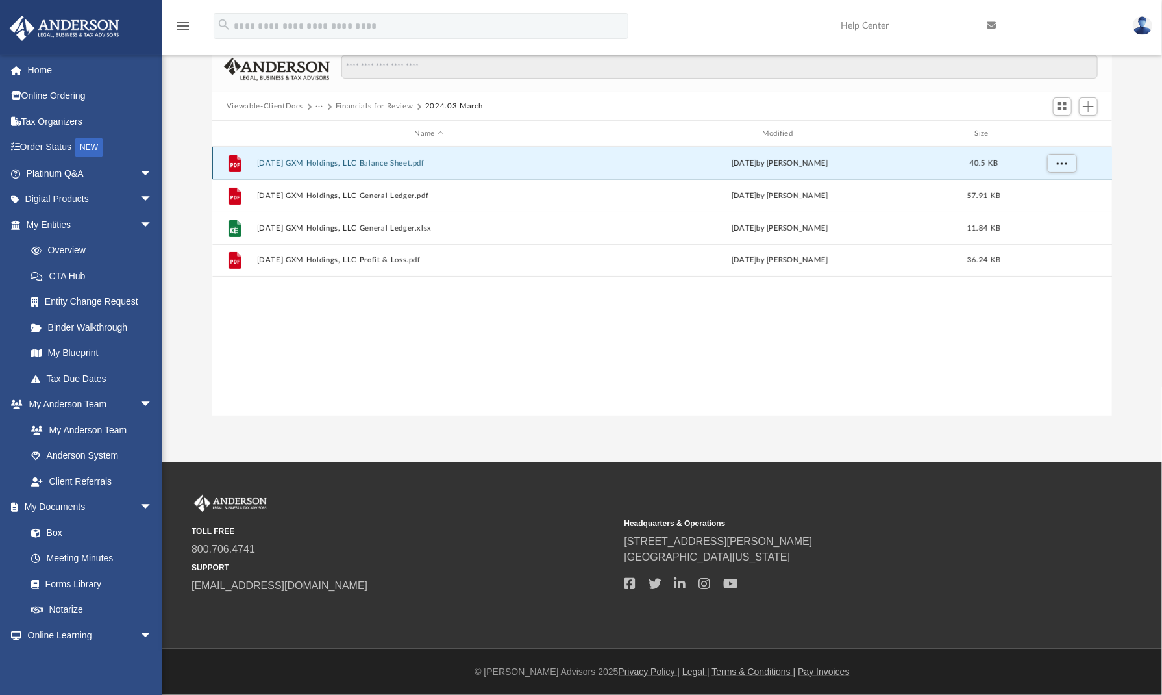
click at [355, 162] on button "[DATE] GXM Holdings, LLC Balance Sheet.pdf" at bounding box center [429, 163] width 345 height 8
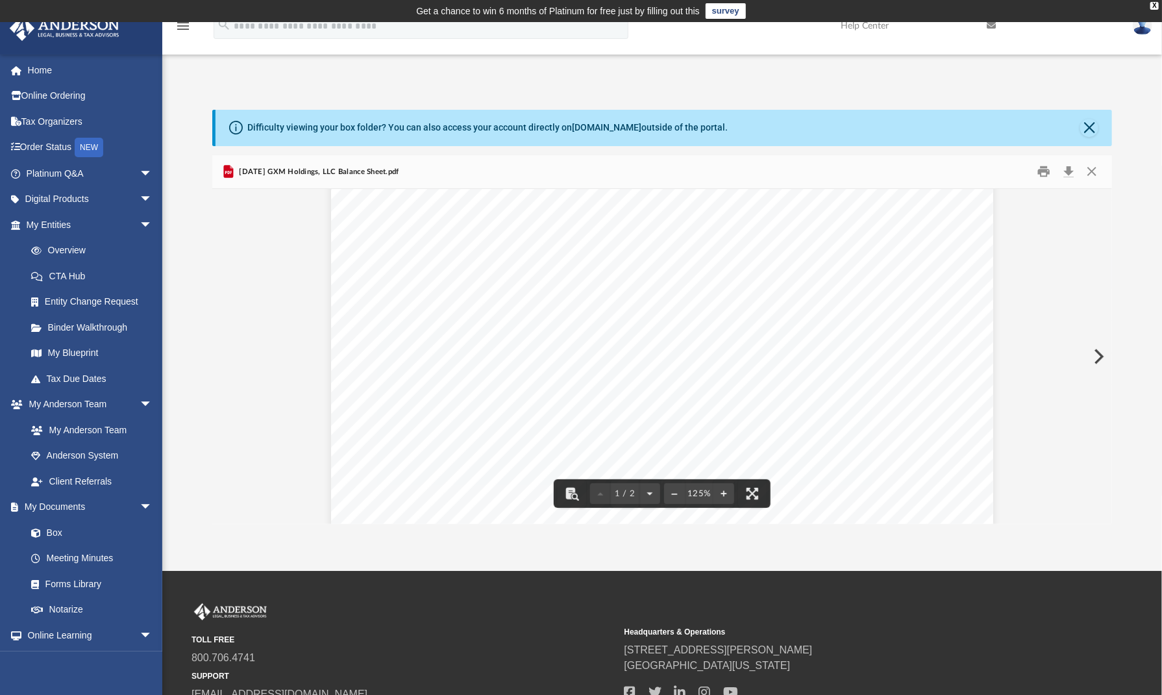
scroll to position [455, 0]
